Goal: Task Accomplishment & Management: Complete application form

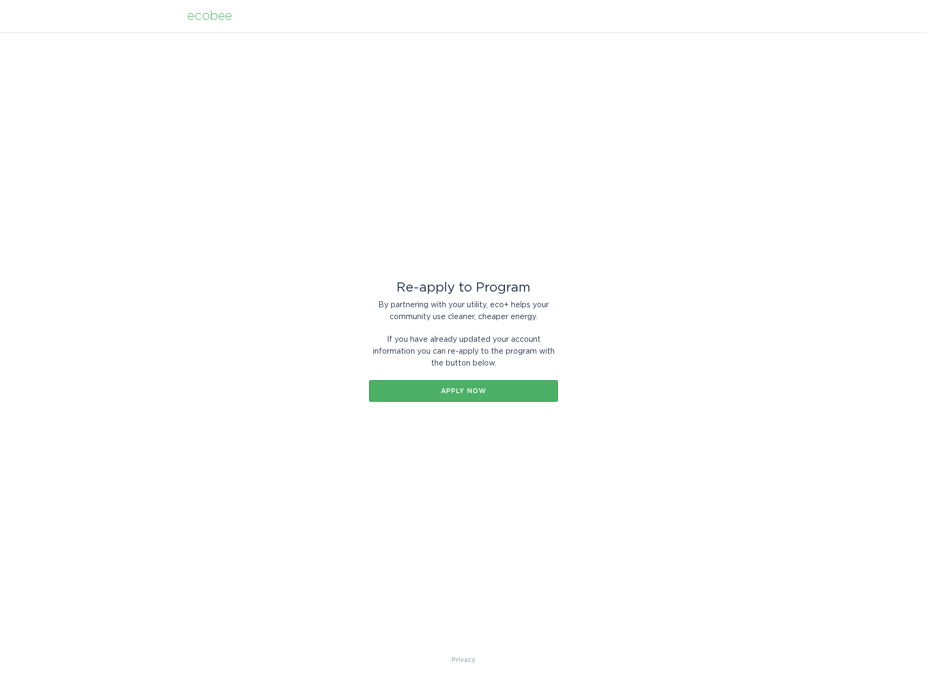
click at [506, 394] on div "Apply now" at bounding box center [464, 391] width 178 height 6
